Goal: Answer question/provide support: Answer question/provide support

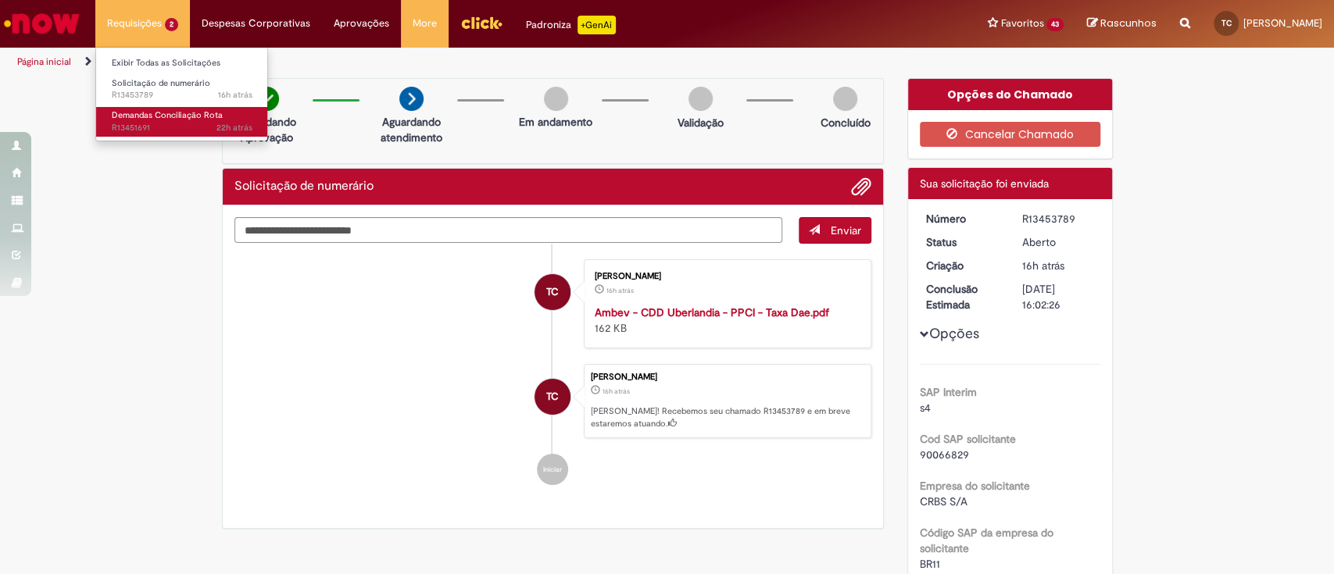
click at [170, 122] on span "22h atrás 22 horas atrás R13451691" at bounding box center [182, 128] width 141 height 13
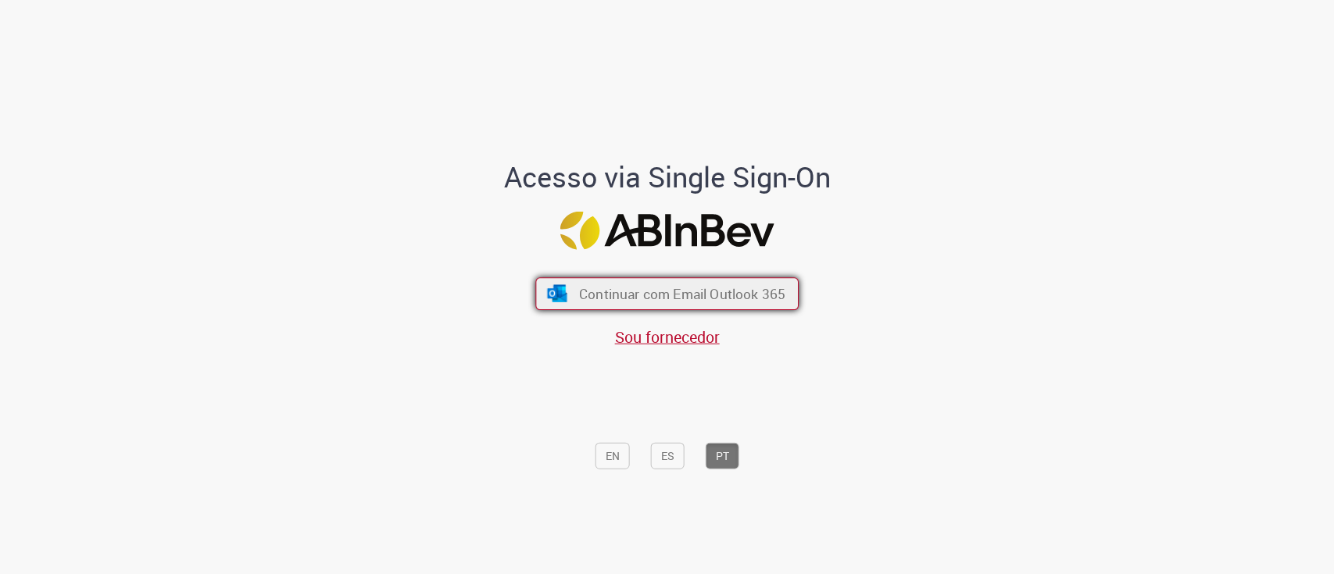
click at [681, 303] on button "Continuar com Email Outlook 365" at bounding box center [666, 293] width 263 height 33
click at [688, 290] on span "Continuar com Email Outlook 365" at bounding box center [682, 293] width 206 height 18
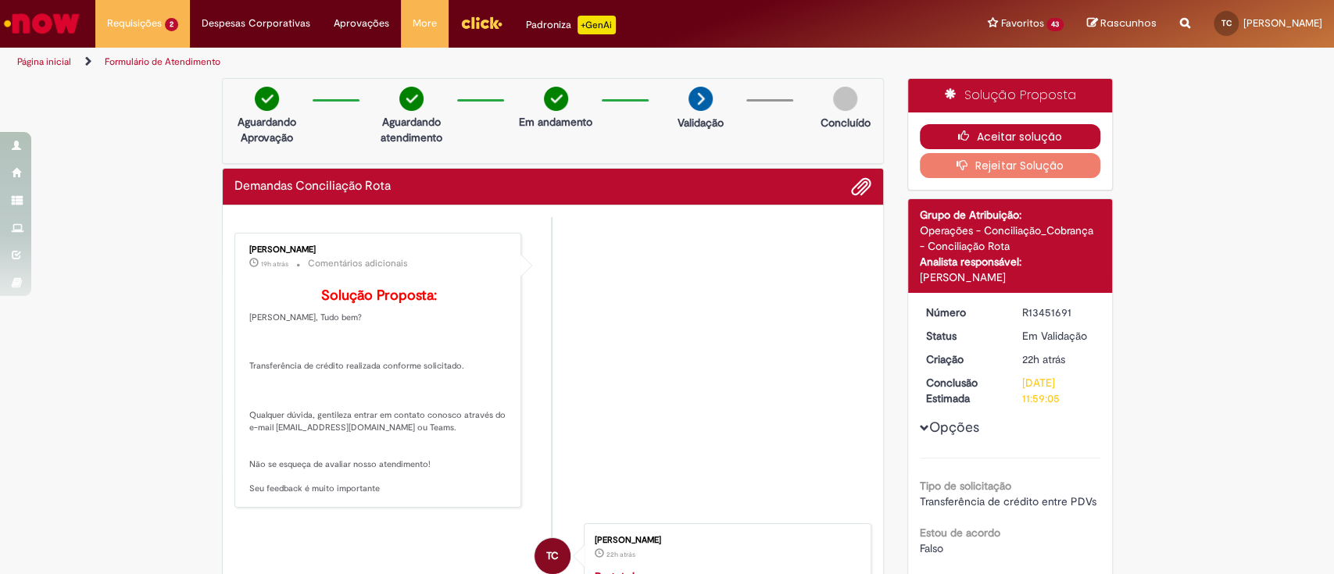
click at [958, 137] on icon "button" at bounding box center [967, 136] width 19 height 11
click at [979, 131] on button "Aceitar solução" at bounding box center [1010, 136] width 181 height 25
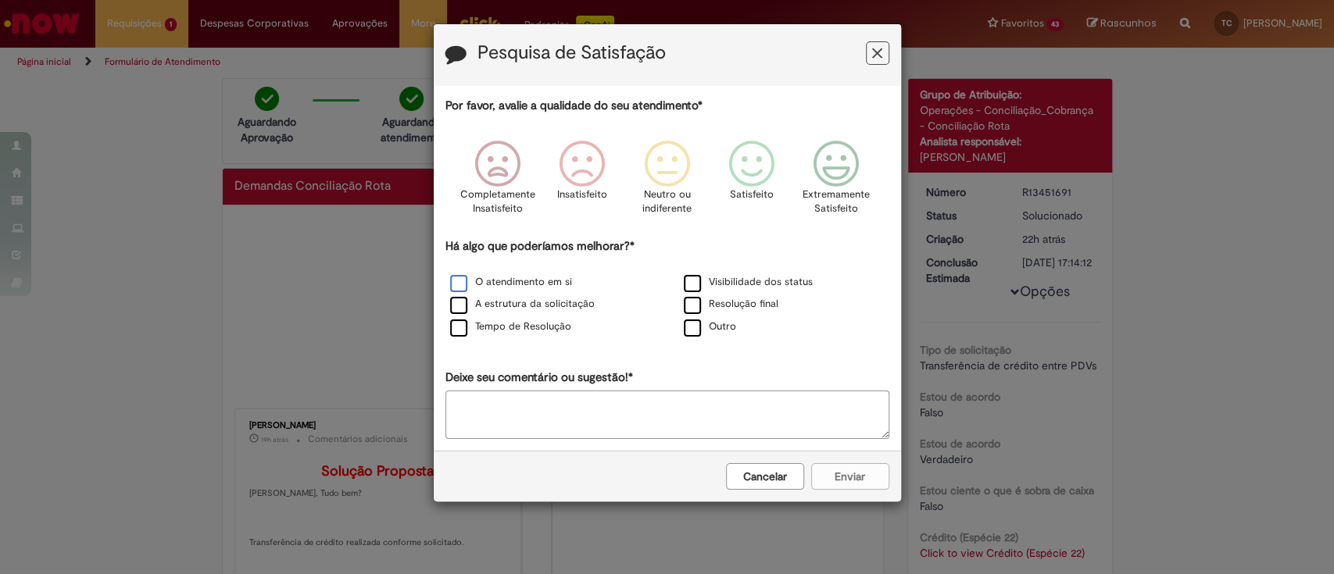
click at [458, 284] on label "O atendimento em si" at bounding box center [511, 282] width 122 height 15
click at [695, 281] on label "Visibilidade dos status" at bounding box center [748, 282] width 129 height 15
click at [844, 166] on icon "Feedback" at bounding box center [835, 164] width 59 height 47
click at [859, 478] on button "Enviar" at bounding box center [850, 476] width 78 height 27
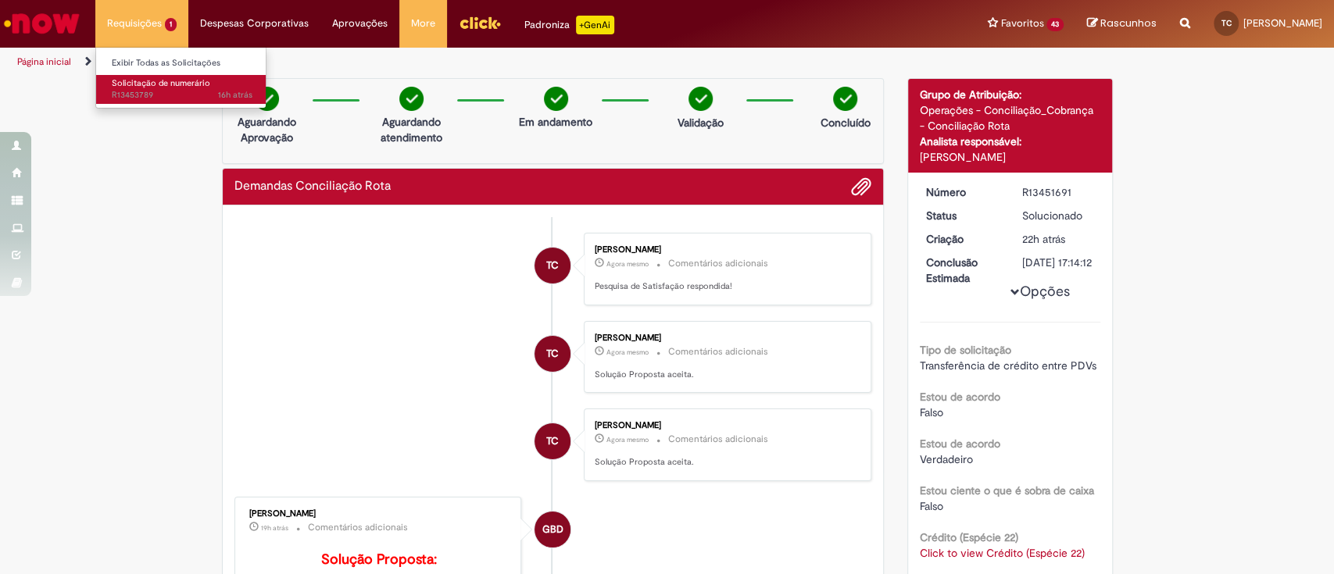
click at [159, 100] on span "16h atrás 16 horas atrás R13453789" at bounding box center [182, 95] width 141 height 13
